Goal: Task Accomplishment & Management: Manage account settings

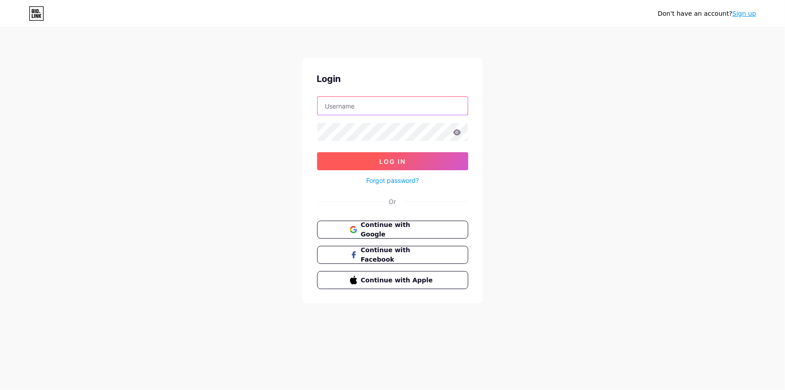
type input "[EMAIL_ADDRESS][DOMAIN_NAME]"
click at [358, 165] on button "Log In" at bounding box center [392, 161] width 151 height 18
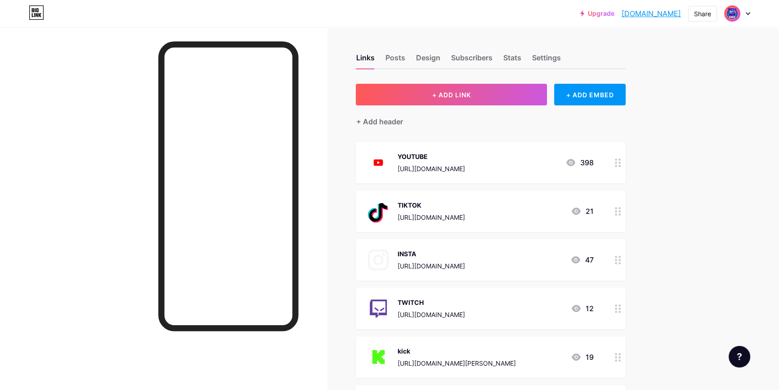
scroll to position [163, 0]
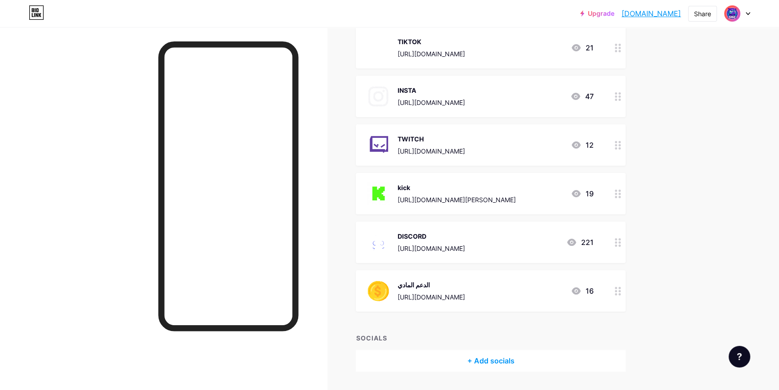
click at [621, 150] on div at bounding box center [618, 144] width 15 height 41
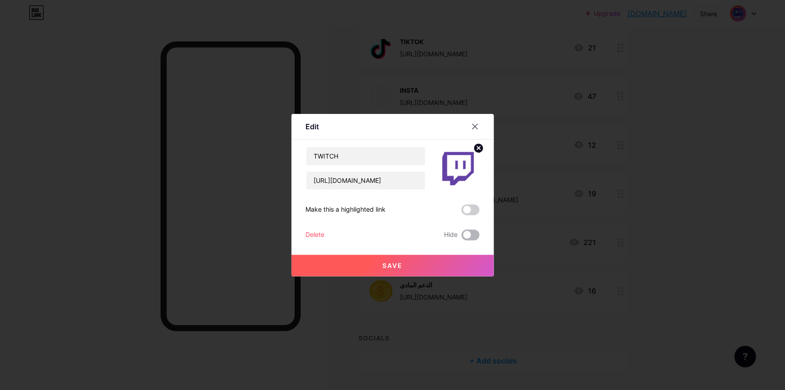
click at [467, 232] on span at bounding box center [471, 234] width 18 height 11
click at [462, 237] on input "checkbox" at bounding box center [462, 237] width 0 height 0
click at [412, 262] on button "Save" at bounding box center [393, 266] width 202 height 22
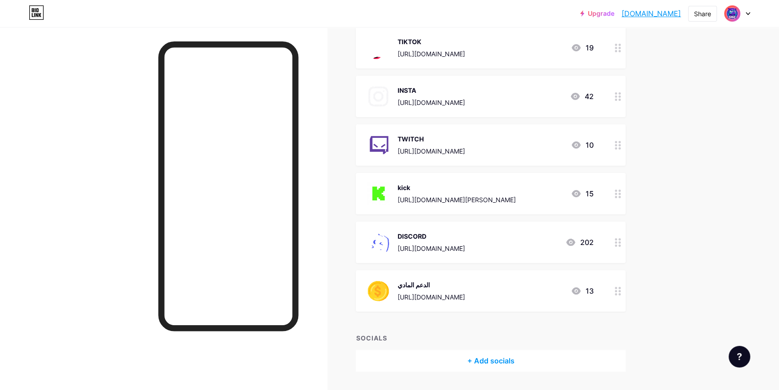
click at [617, 190] on circle at bounding box center [616, 190] width 2 height 2
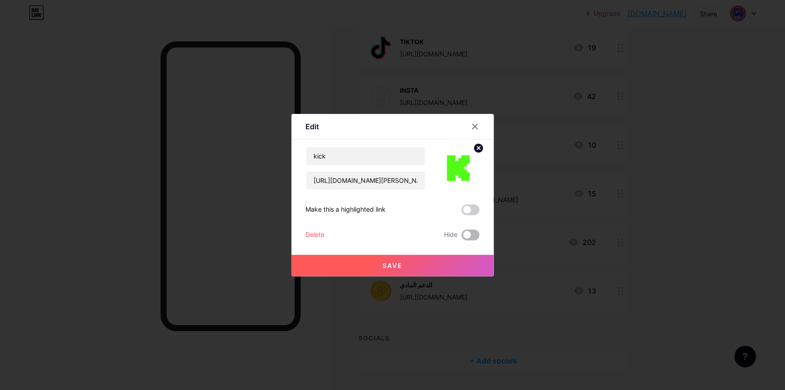
click at [468, 232] on span at bounding box center [471, 234] width 18 height 11
click at [462, 237] on input "checkbox" at bounding box center [462, 237] width 0 height 0
click at [435, 262] on button "Save" at bounding box center [393, 266] width 202 height 22
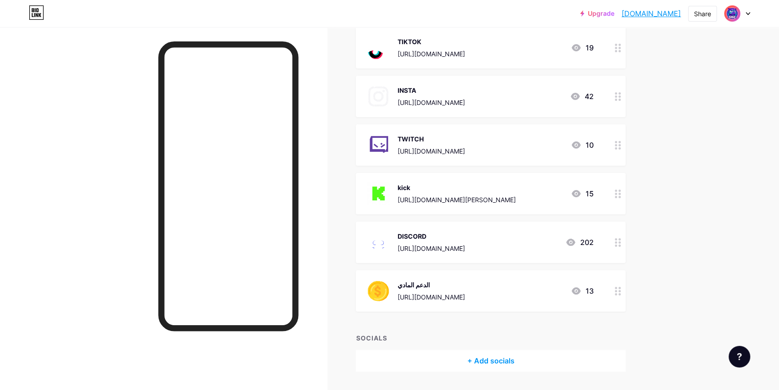
click at [621, 241] on icon at bounding box center [618, 242] width 6 height 9
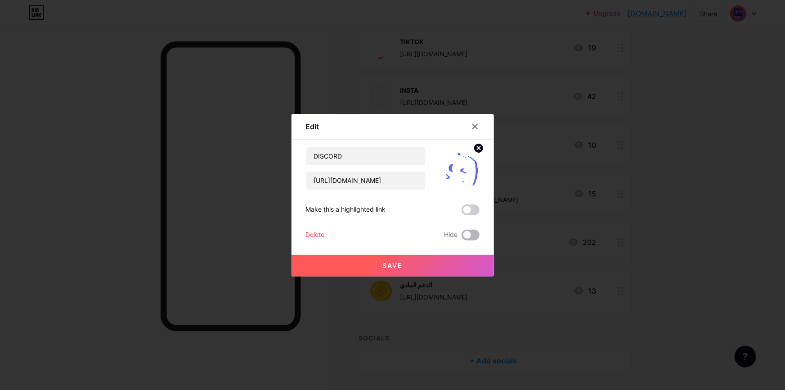
click at [468, 232] on span at bounding box center [471, 234] width 18 height 11
click at [462, 237] on input "checkbox" at bounding box center [462, 237] width 0 height 0
click at [432, 262] on button "Save" at bounding box center [393, 266] width 202 height 22
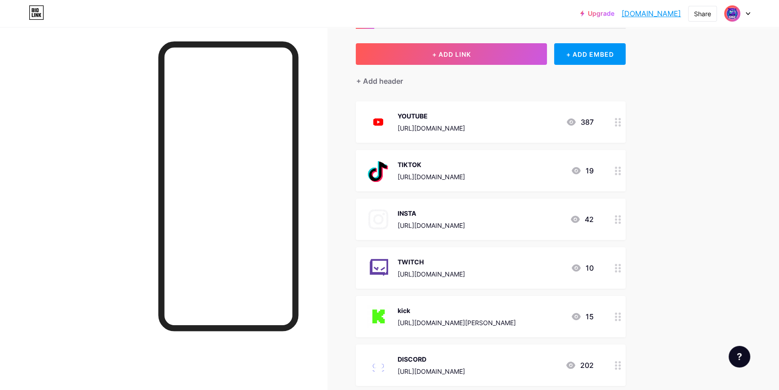
scroll to position [0, 0]
